Goal: Navigation & Orientation: Find specific page/section

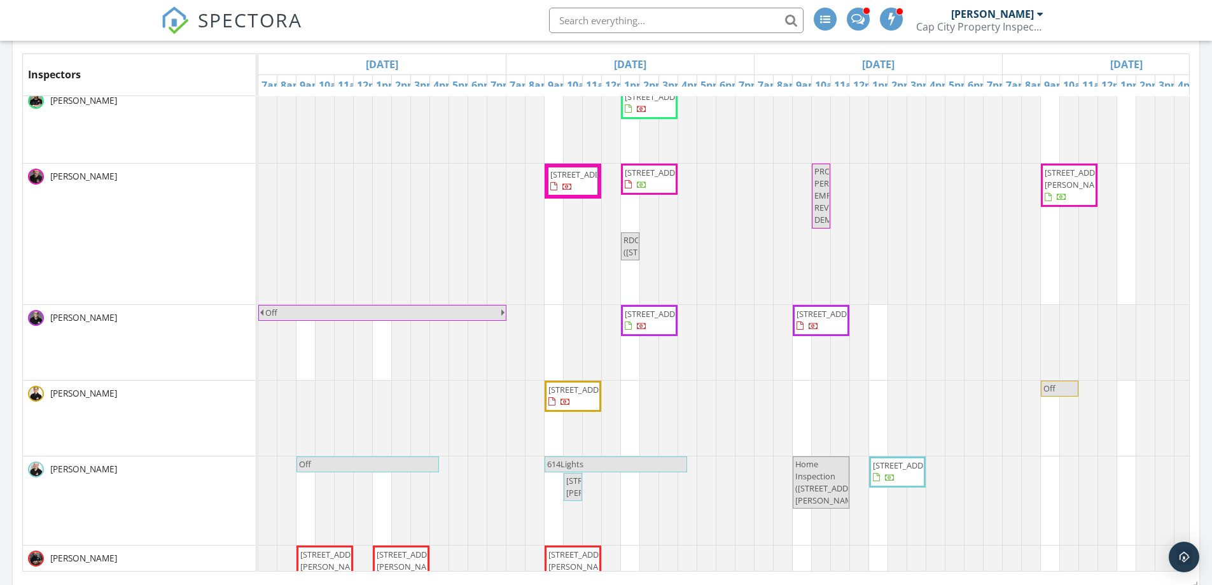
scroll to position [191, 0]
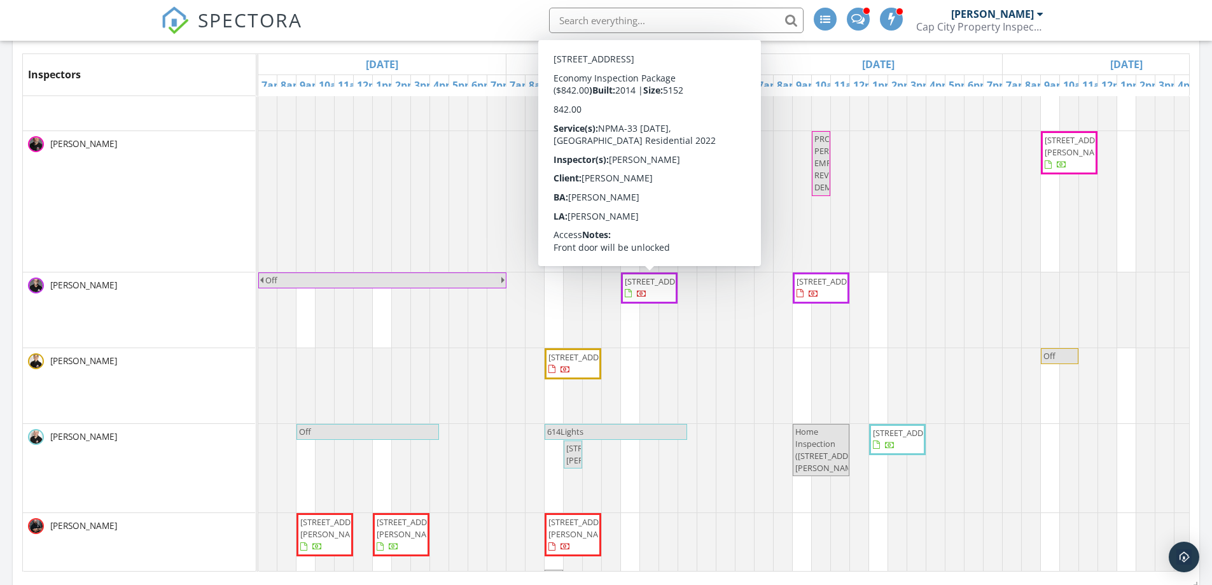
click at [640, 287] on span "[STREET_ADDRESS]" at bounding box center [660, 281] width 71 height 11
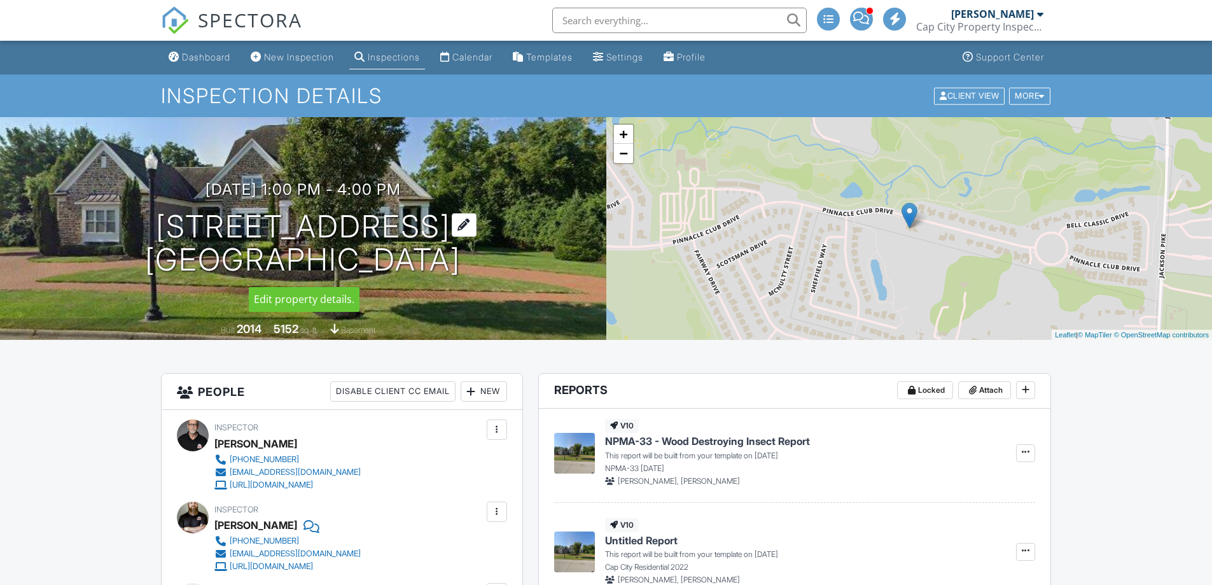
drag, startPoint x: 455, startPoint y: 297, endPoint x: 119, endPoint y: 224, distance: 343.8
click at [119, 224] on div "09/29/2025 1:00 pm - 4:00 pm 1203 Pinnacle Club Dr Grove City, OH 43123 Built 2…" at bounding box center [303, 228] width 607 height 223
copy h1 "1203 Pinnacle Club Dr Grove City, OH 43123"
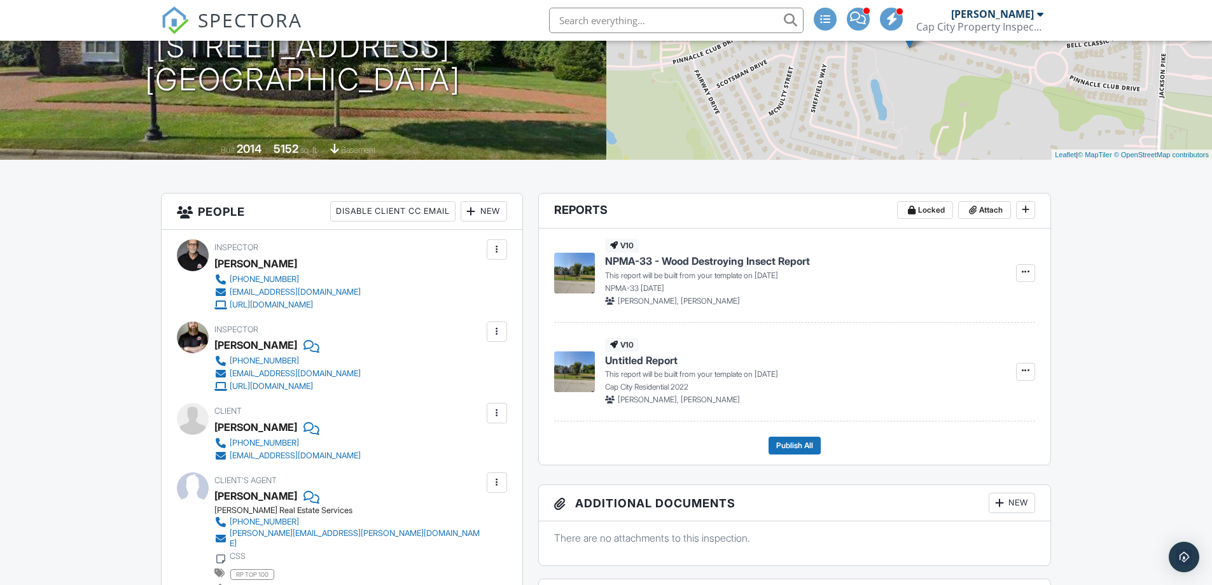
scroll to position [64, 0]
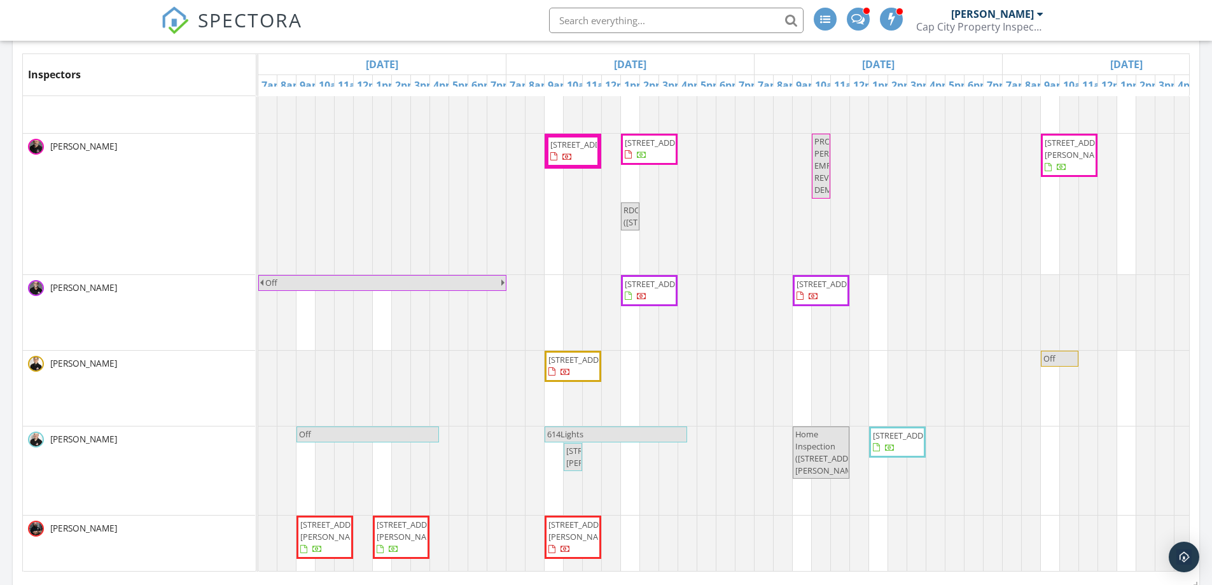
scroll to position [191, 0]
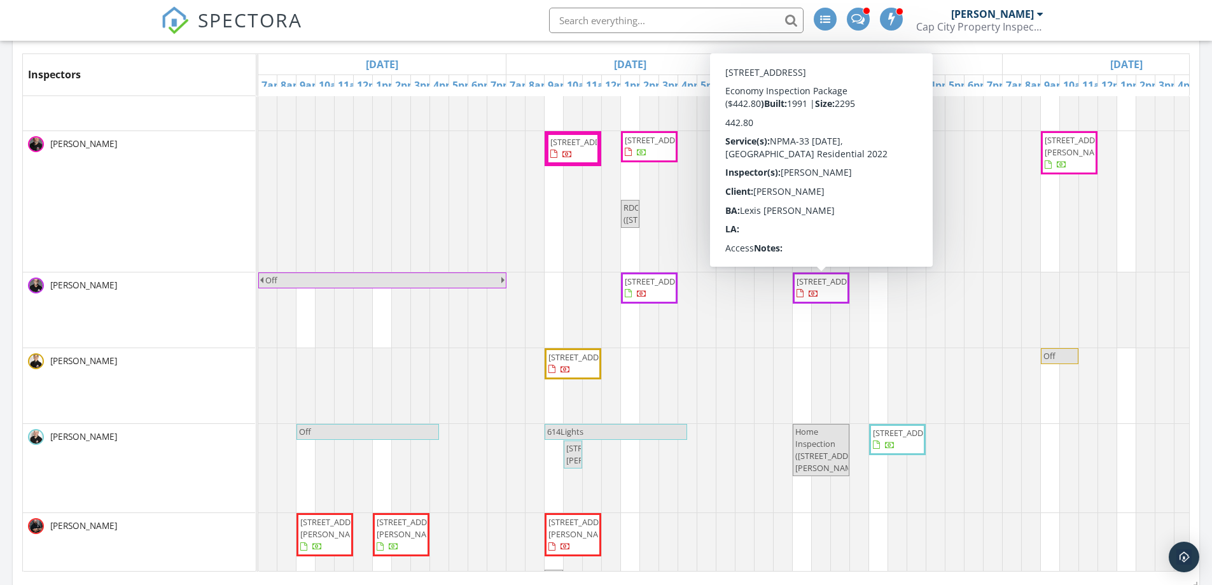
click at [818, 287] on span "[STREET_ADDRESS]" at bounding box center [832, 281] width 71 height 11
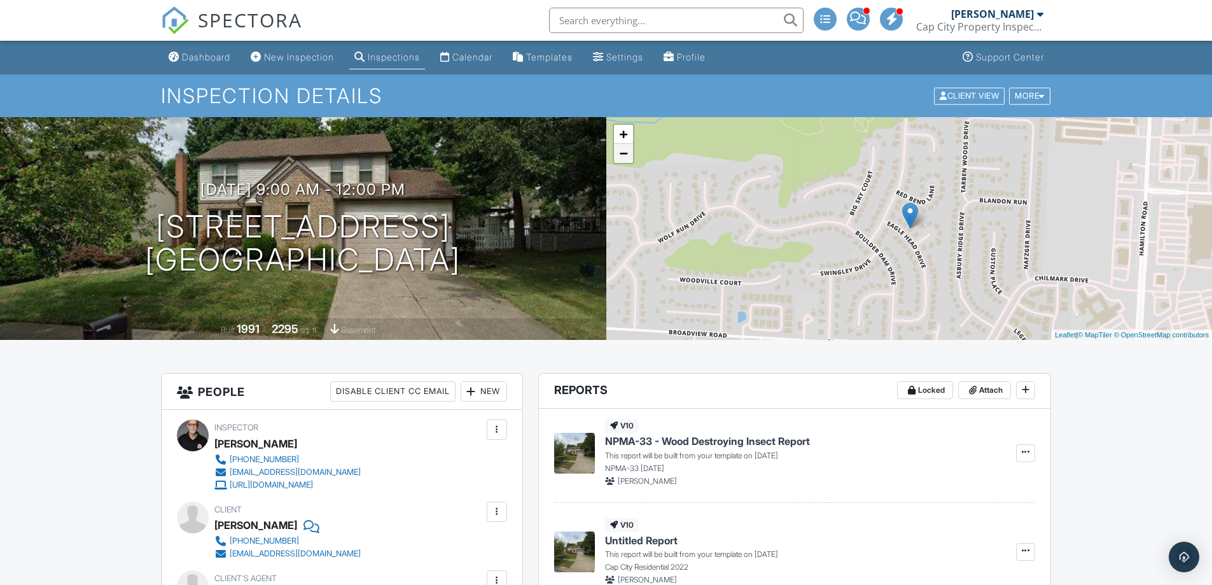
click at [626, 154] on link "−" at bounding box center [623, 153] width 19 height 19
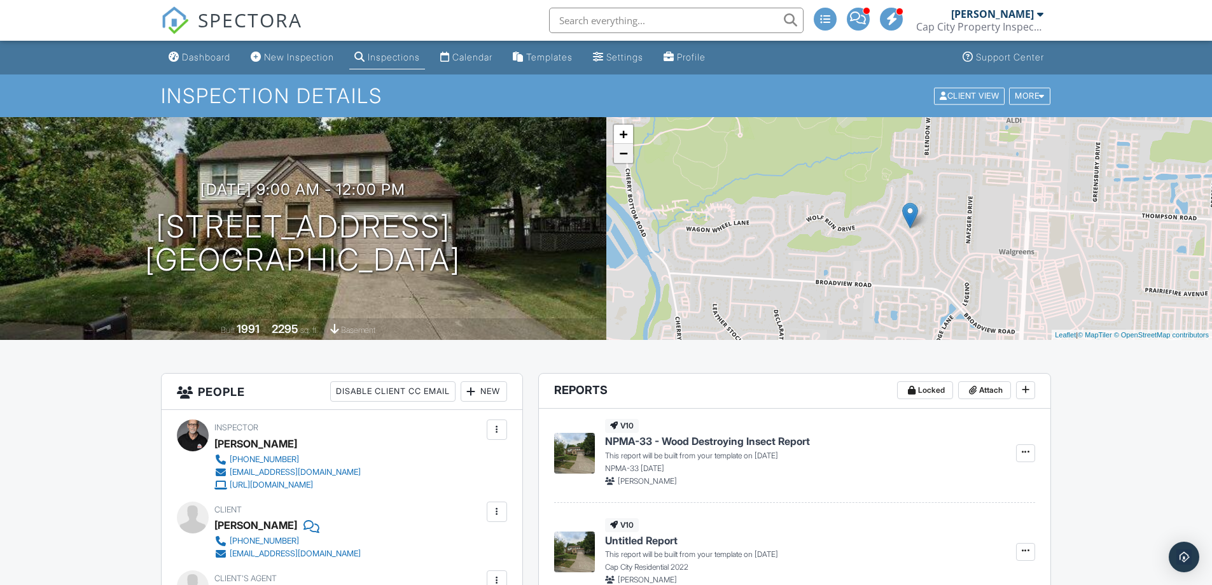
click at [626, 154] on link "−" at bounding box center [623, 153] width 19 height 19
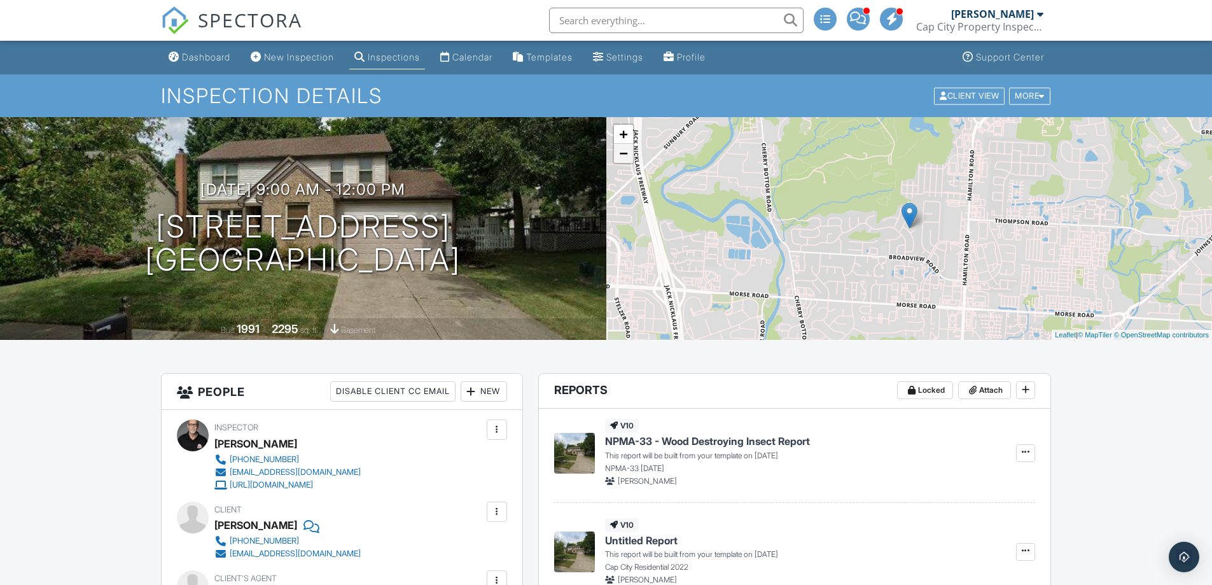
click at [626, 154] on link "−" at bounding box center [623, 153] width 19 height 19
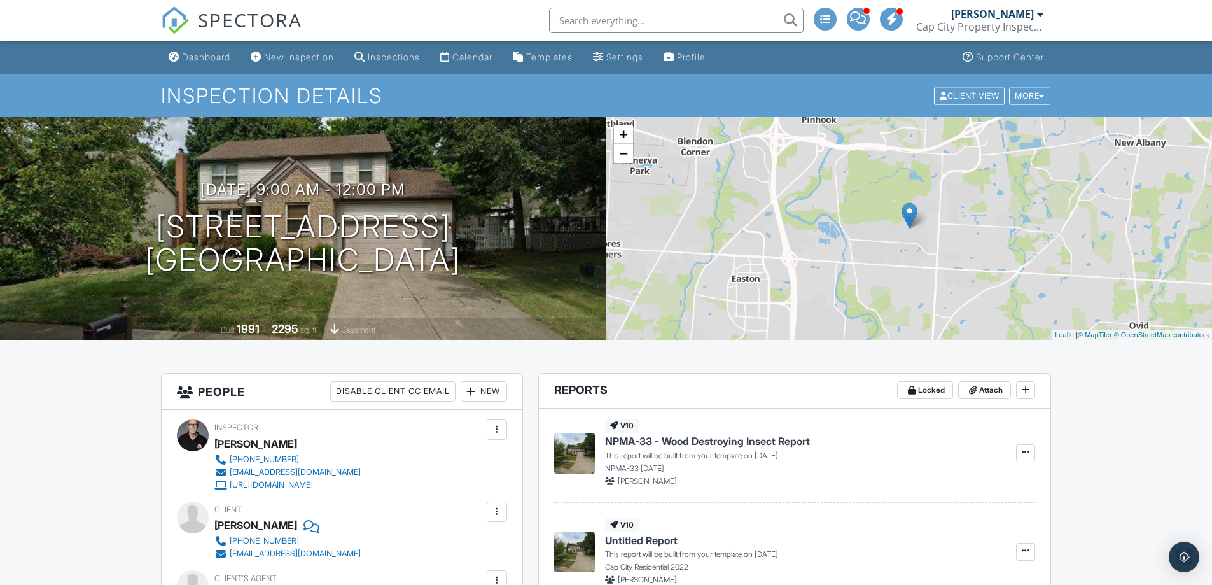
click at [204, 55] on div "Dashboard" at bounding box center [206, 57] width 48 height 11
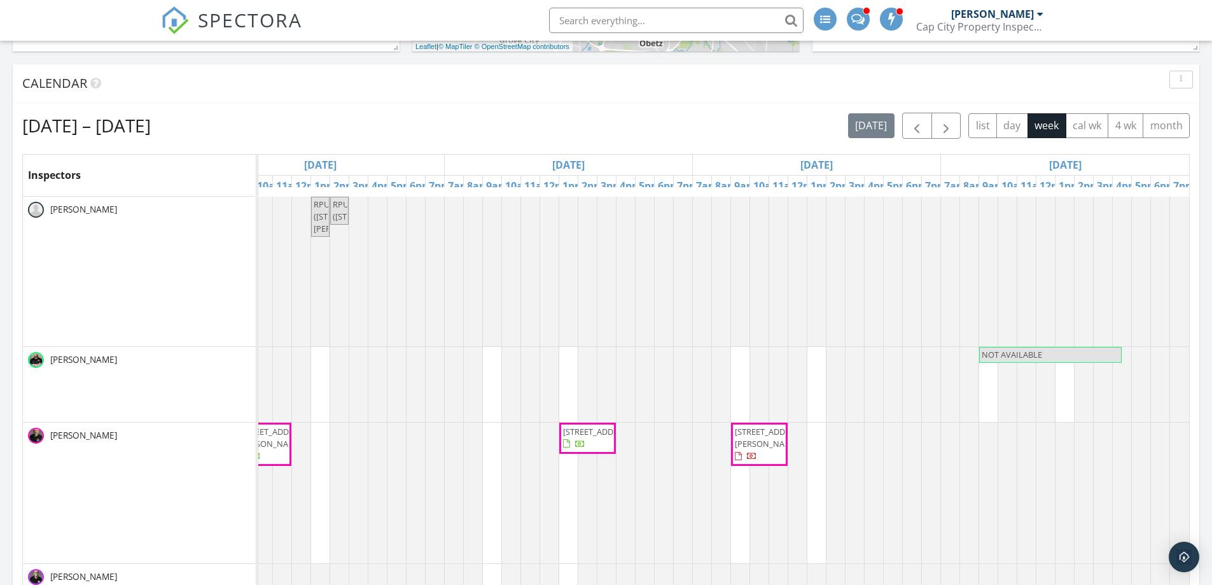
scroll to position [64, 0]
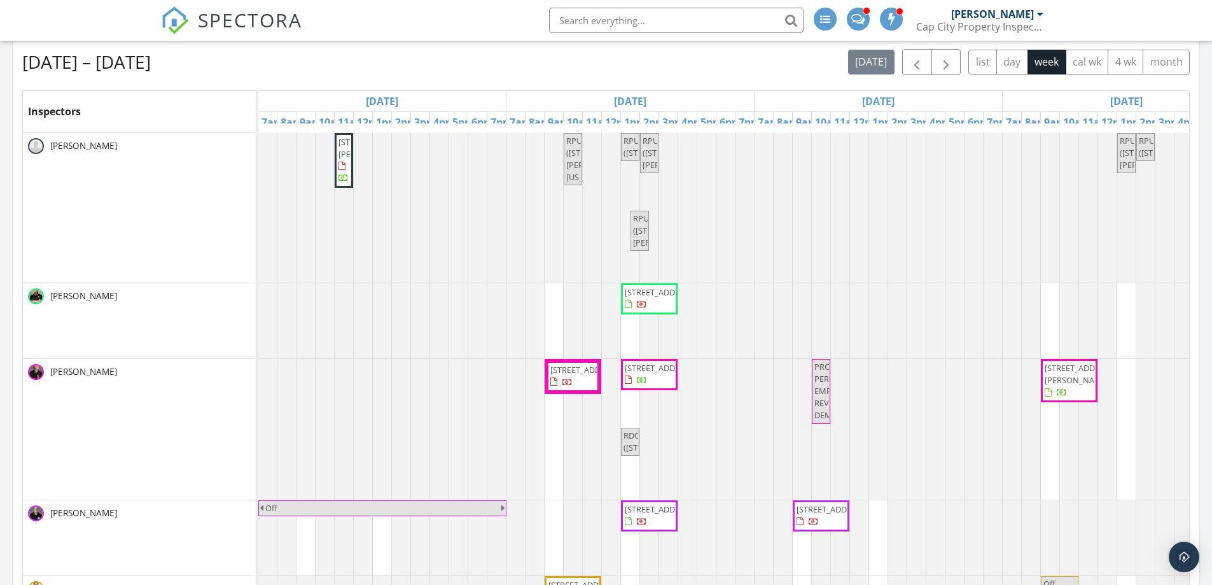
click at [1028, 11] on div "[PERSON_NAME]" at bounding box center [992, 14] width 83 height 13
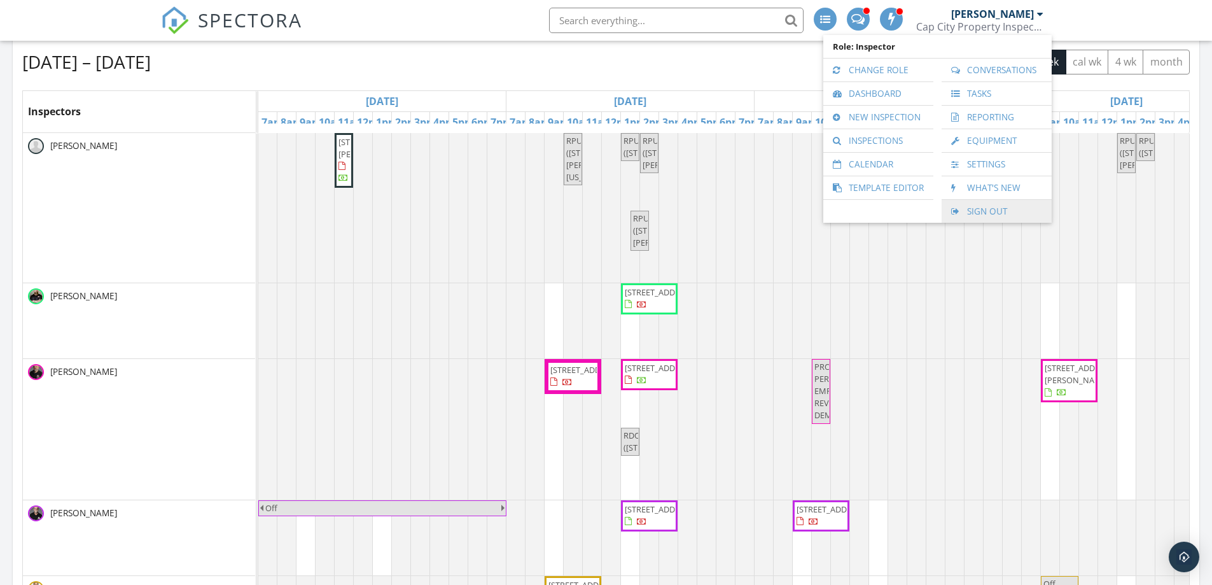
click at [986, 213] on link "Sign Out" at bounding box center [996, 211] width 97 height 23
